Goal: Download file/media

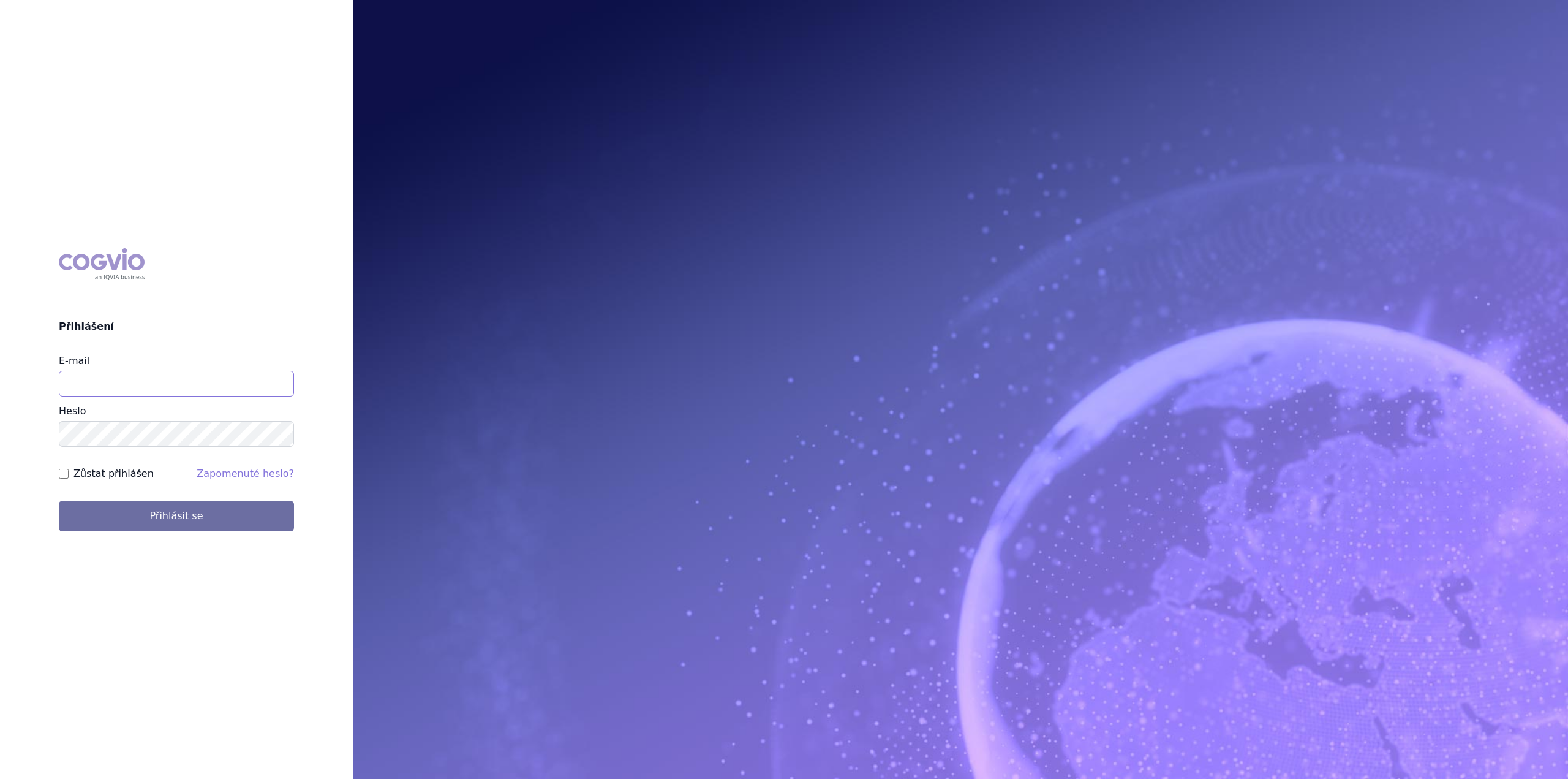
click at [156, 384] on input "E-mail" at bounding box center [176, 384] width 235 height 26
type input "katarina.bodnarova@astrazeneca.com"
click at [59, 501] on button "Přihlásit se" at bounding box center [176, 515] width 235 height 30
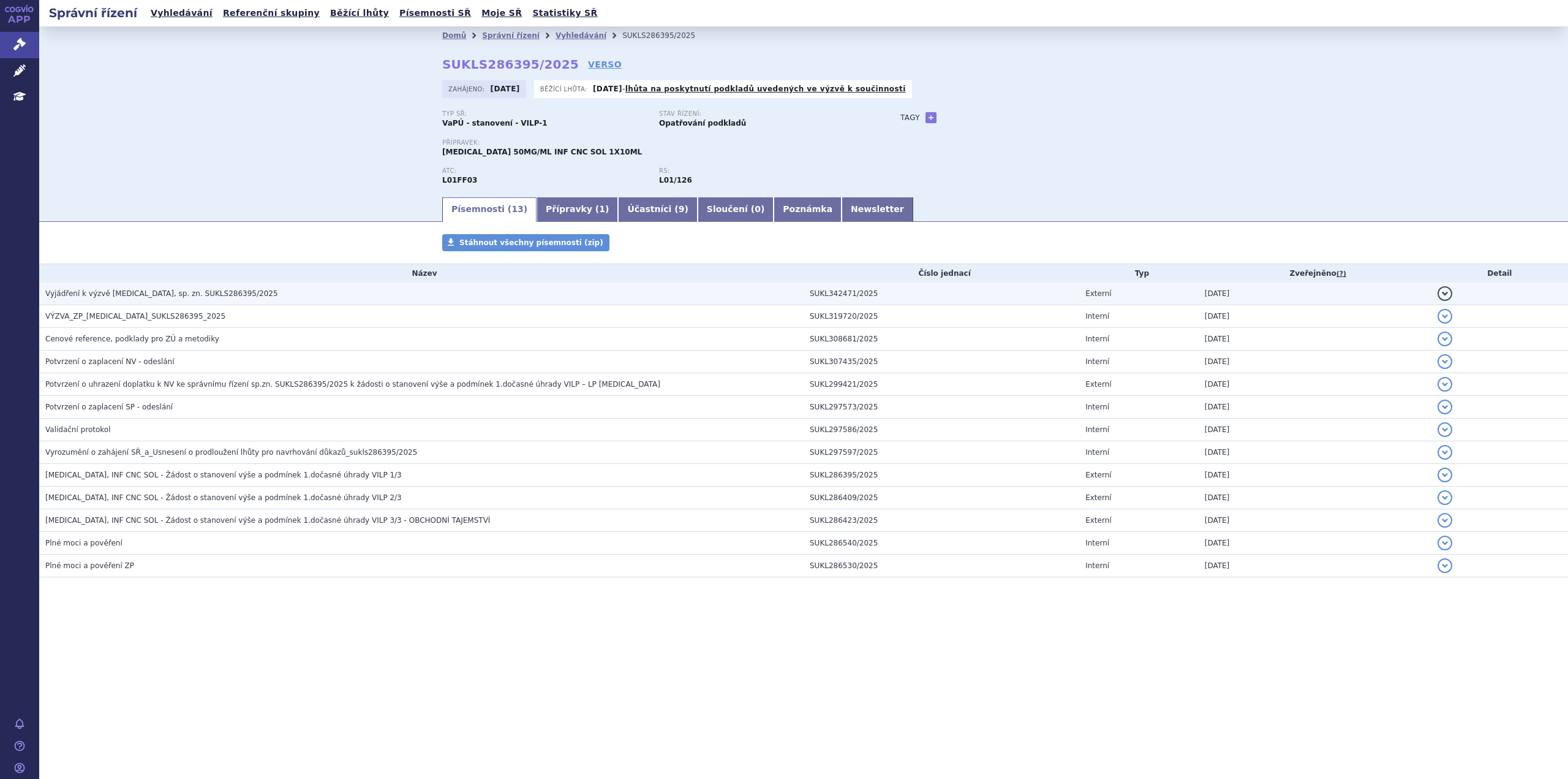
click at [185, 291] on span "Vyjádření k výzvě [MEDICAL_DATA], sp. zn. SUKLS286395/2025" at bounding box center [161, 293] width 232 height 8
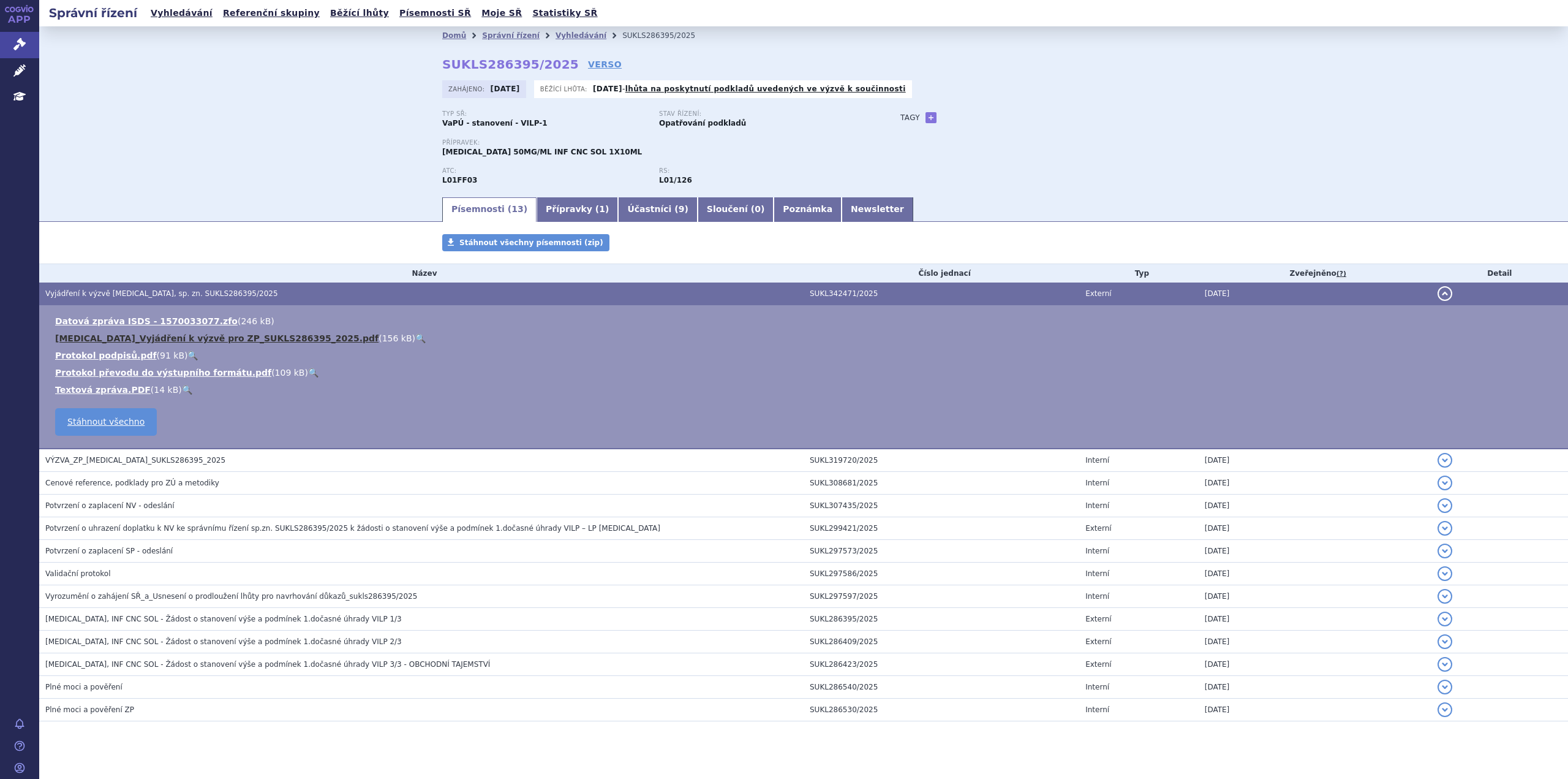
click at [201, 340] on link "[MEDICAL_DATA]_Vyjádření k výzvě pro ZP_SUKLS286395_2025.pdf" at bounding box center [216, 338] width 324 height 10
